Goal: Task Accomplishment & Management: Manage account settings

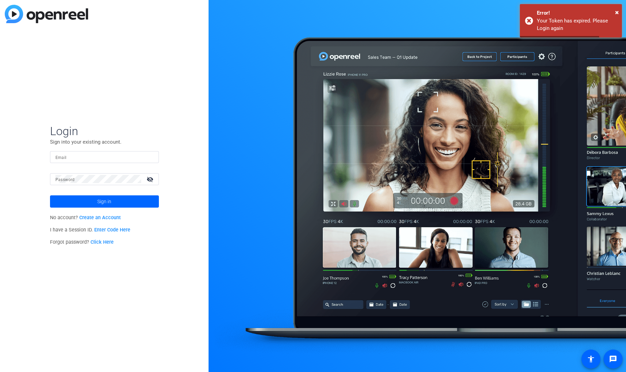
click at [98, 157] on input "Email" at bounding box center [104, 157] width 98 height 8
type input "[EMAIL_ADDRESS][DOMAIN_NAME]"
click at [50, 195] on button "Sign in" at bounding box center [104, 201] width 109 height 12
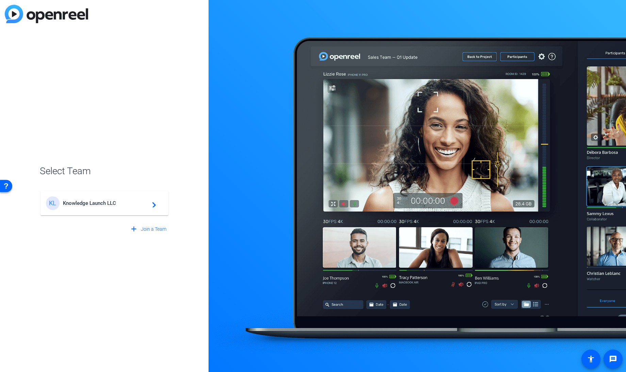
click at [89, 204] on span "Knowledge Launch LLC" at bounding box center [105, 203] width 85 height 6
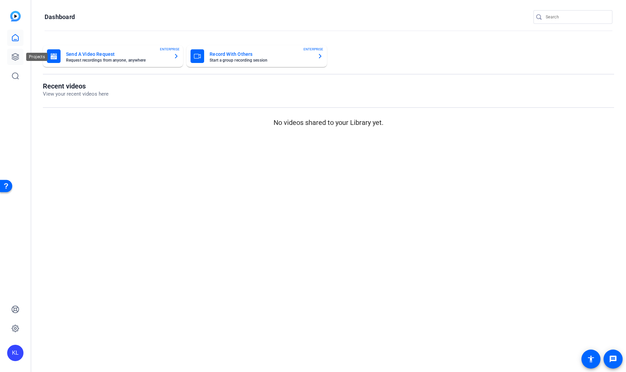
click at [12, 60] on icon at bounding box center [15, 57] width 8 height 8
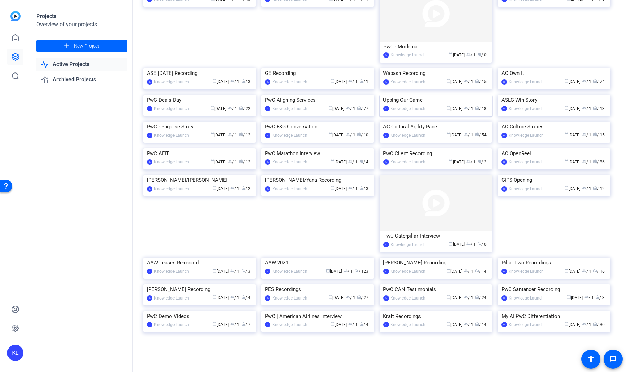
scroll to position [510, 0]
click at [319, 175] on img at bounding box center [317, 175] width 113 height 0
